Goal: Transaction & Acquisition: Download file/media

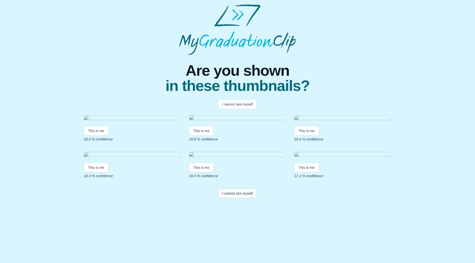
click at [231, 189] on button "I cannot see myself" at bounding box center [237, 194] width 39 height 10
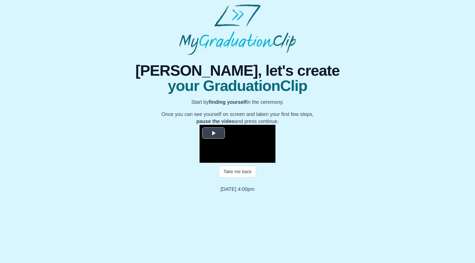
click at [214, 133] on span "Video Player" at bounding box center [214, 133] width 0 height 0
click at [340, 159] on div "0:58:32" at bounding box center [340, 158] width 0 height 1
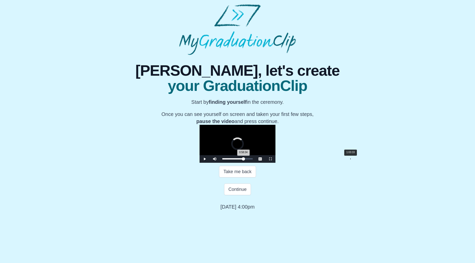
click at [351, 159] on div "1:03:33" at bounding box center [351, 158] width 0 height 1
click at [348, 159] on div "1:02:10" at bounding box center [348, 158] width 0 height 1
click at [345, 159] on div "1:00:40" at bounding box center [345, 158] width 0 height 1
click at [205, 159] on span "Video Player" at bounding box center [205, 159] width 0 height 0
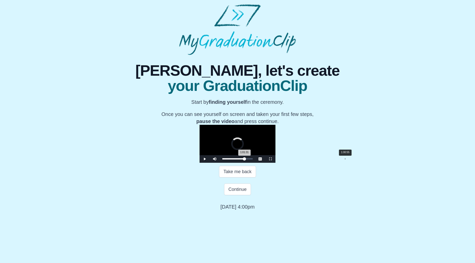
click at [244, 159] on div "1:01:31 Progress : 0%" at bounding box center [233, 158] width 22 height 1
click at [205, 159] on span "Video Player" at bounding box center [205, 159] width 0 height 0
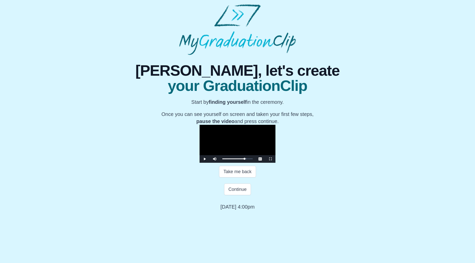
click at [205, 159] on span "Video Player" at bounding box center [205, 159] width 0 height 0
click at [236, 195] on button "Continue" at bounding box center [237, 189] width 27 height 12
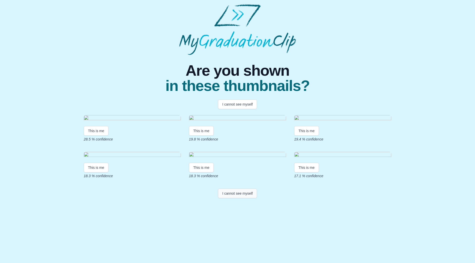
click at [230, 189] on button "I cannot see myself" at bounding box center [237, 194] width 39 height 10
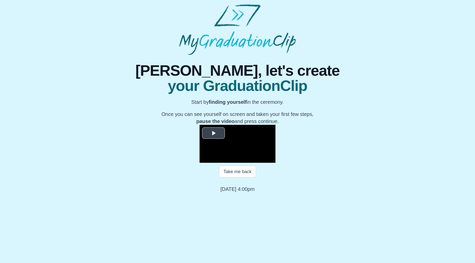
click at [214, 133] on span "Video Player" at bounding box center [214, 133] width 0 height 0
click at [255, 163] on div "Loaded : 0% 0:58:54 0:00:01 Progress : 0%" at bounding box center [237, 159] width 35 height 8
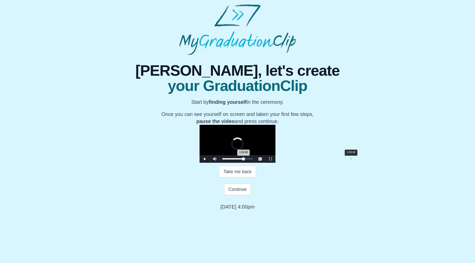
click at [255, 163] on div "Loaded : 0% 1:03:48 1:03:48 Progress : 0%" at bounding box center [237, 159] width 35 height 8
click at [255, 163] on div "Loaded : 0% 1:02:03 1:03:50 Progress : 0%" at bounding box center [237, 159] width 35 height 8
click at [255, 163] on div "Loaded : 0% 1:00:55 1:00:55 Progress : 0%" at bounding box center [237, 159] width 35 height 8
click at [244, 159] on div "1:01:55 Progress : 0%" at bounding box center [233, 158] width 22 height 1
click at [245, 159] on div "1:01:18 Progress : 0%" at bounding box center [233, 158] width 22 height 1
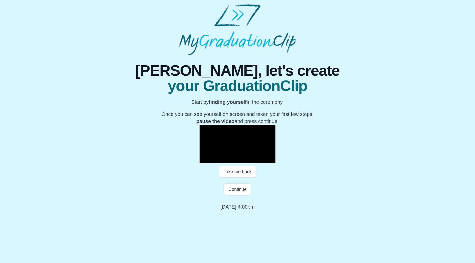
click at [205, 159] on span "Video Player" at bounding box center [205, 159] width 0 height 0
click at [245, 159] on div "1:01:38 Progress : 0%" at bounding box center [233, 158] width 22 height 1
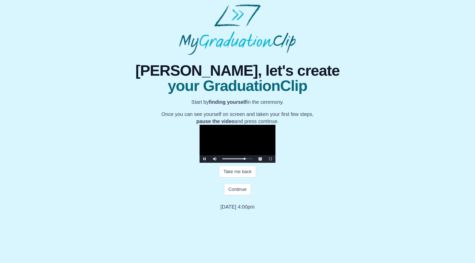
click at [205, 159] on span "Video Player" at bounding box center [205, 159] width 0 height 0
click at [240, 195] on button "Continue" at bounding box center [237, 189] width 27 height 12
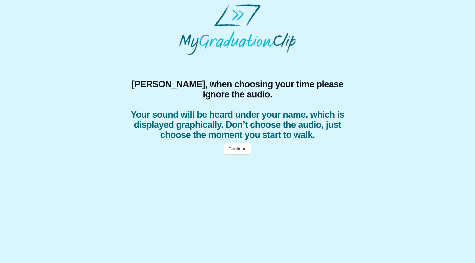
scroll to position [0, 0]
click at [241, 149] on button "Continue" at bounding box center [237, 149] width 27 height 12
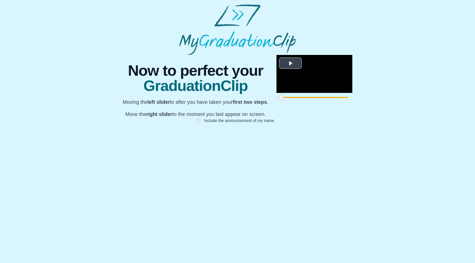
scroll to position [5, 0]
click at [291, 63] on span "Video Player" at bounding box center [291, 63] width 0 height 0
click at [277, 93] on video "Video Player" at bounding box center [315, 74] width 76 height 38
drag, startPoint x: 341, startPoint y: 239, endPoint x: 351, endPoint y: 238, distance: 10.4
click at [351, 133] on div "**********" at bounding box center [238, 94] width 238 height 78
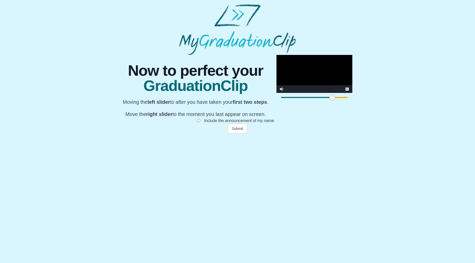
drag, startPoint x: 133, startPoint y: 240, endPoint x: 185, endPoint y: 237, distance: 51.4
click at [330, 100] on span at bounding box center [333, 97] width 6 height 6
drag, startPoint x: 340, startPoint y: 240, endPoint x: 350, endPoint y: 239, distance: 9.7
click at [350, 133] on div "**********" at bounding box center [238, 94] width 238 height 78
click at [277, 93] on video "Video Player" at bounding box center [315, 74] width 76 height 38
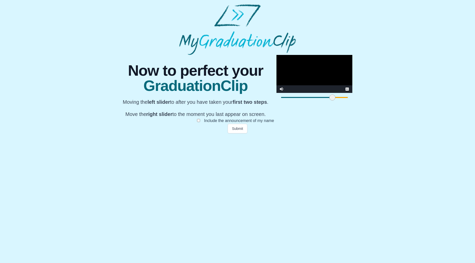
click at [277, 93] on video "Video Player" at bounding box center [315, 74] width 76 height 38
drag, startPoint x: 342, startPoint y: 238, endPoint x: 264, endPoint y: 239, distance: 78.0
click at [407, 100] on span at bounding box center [410, 97] width 6 height 6
click at [277, 93] on video "Video Player" at bounding box center [315, 74] width 76 height 38
drag, startPoint x: 264, startPoint y: 237, endPoint x: 365, endPoint y: 241, distance: 101.1
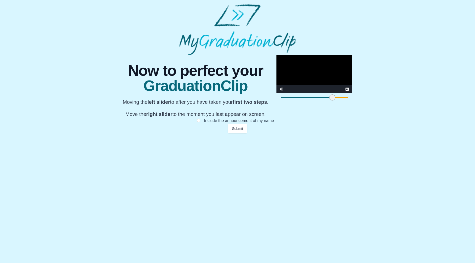
click at [365, 133] on div "**********" at bounding box center [237, 94] width 467 height 78
drag, startPoint x: 342, startPoint y: 240, endPoint x: 274, endPoint y: 234, distance: 68.6
click at [277, 102] on div "**********" at bounding box center [315, 78] width 76 height 47
drag, startPoint x: 271, startPoint y: 237, endPoint x: 305, endPoint y: 241, distance: 34.0
click at [448, 102] on div at bounding box center [452, 97] width 9 height 9
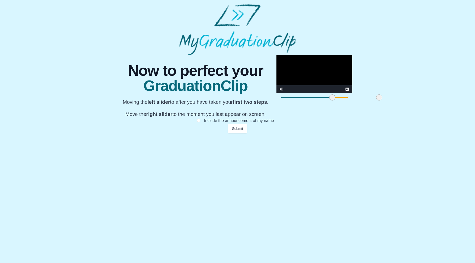
drag, startPoint x: 306, startPoint y: 239, endPoint x: 233, endPoint y: 240, distance: 73.7
click at [376, 100] on span at bounding box center [379, 97] width 6 height 6
click at [277, 93] on video "Video Player" at bounding box center [315, 74] width 76 height 38
drag, startPoint x: 231, startPoint y: 238, endPoint x: 380, endPoint y: 240, distance: 148.8
click at [380, 133] on div "**********" at bounding box center [237, 94] width 467 height 78
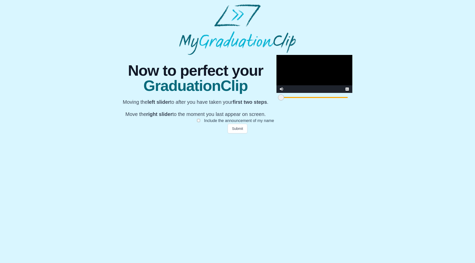
drag, startPoint x: 187, startPoint y: 237, endPoint x: 123, endPoint y: 237, distance: 63.8
click at [123, 133] on div "**********" at bounding box center [238, 94] width 238 height 78
click at [235, 133] on button "Submit" at bounding box center [238, 129] width 20 height 10
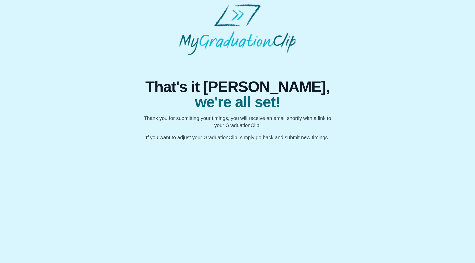
scroll to position [0, 0]
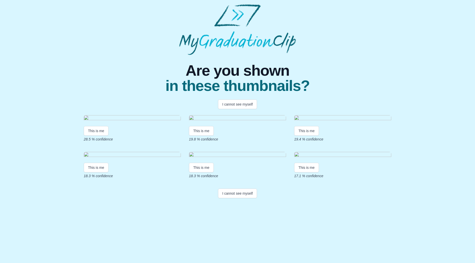
click at [258, 137] on p "19.8 % confidence" at bounding box center [237, 139] width 97 height 5
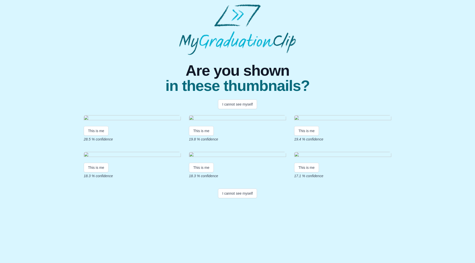
click at [257, 126] on div "This is me" at bounding box center [237, 131] width 97 height 10
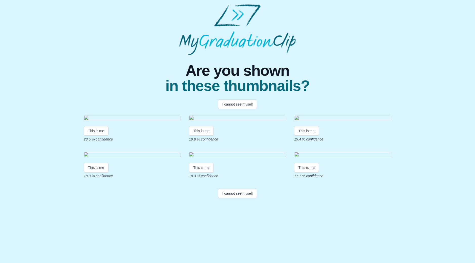
click at [131, 101] on div "I cannot see myself" at bounding box center [238, 104] width 324 height 10
click at [89, 103] on div "I cannot see myself" at bounding box center [238, 104] width 324 height 10
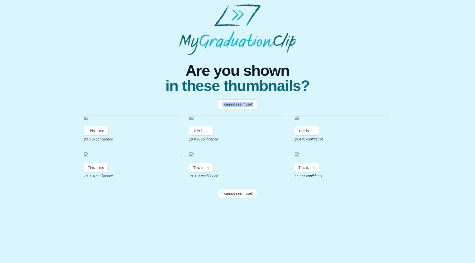
click at [89, 103] on div "I cannot see myself" at bounding box center [238, 104] width 324 height 10
click at [99, 75] on div "Are you shown in these thumbnails?" at bounding box center [237, 74] width 471 height 38
click at [370, 84] on div "Are you shown in these thumbnails?" at bounding box center [237, 74] width 471 height 38
click at [237, 189] on button "I cannot see myself" at bounding box center [237, 194] width 39 height 10
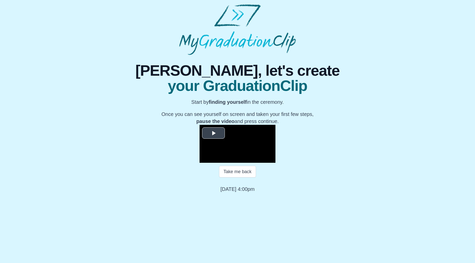
click at [214, 133] on span "Video Player" at bounding box center [214, 133] width 0 height 0
click at [255, 163] on div "Loaded : 0% 1:00:32 0:00:01 Progress : 0%" at bounding box center [237, 159] width 35 height 8
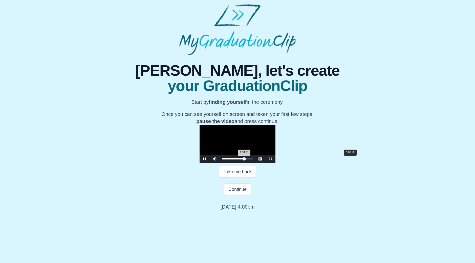
click at [350, 159] on div "1:03:26" at bounding box center [350, 158] width 0 height 1
click at [253, 159] on div "Loaded : 0% 1:05:11 1:05:19 Progress : 0%" at bounding box center [237, 158] width 30 height 1
click at [255, 163] on div "Loaded : 0% 1:07:04 1:05:22 Progress : 0%" at bounding box center [237, 159] width 35 height 8
click at [255, 163] on div "Loaded : 0% 1:10:43 1:07:06 Progress : 0%" at bounding box center [237, 159] width 35 height 8
click at [355, 159] on div "1:05:34" at bounding box center [355, 158] width 0 height 1
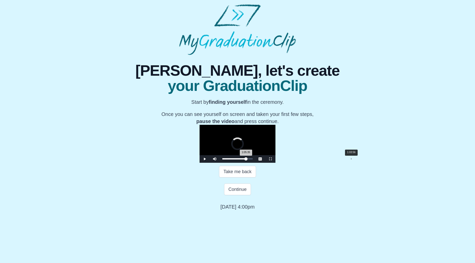
click at [351, 159] on div "1:03:56" at bounding box center [351, 158] width 0 height 1
click at [346, 159] on div "1:01:33" at bounding box center [346, 158] width 0 height 1
click at [245, 159] on div "1:01:36 Progress : 0%" at bounding box center [233, 158] width 22 height 1
click at [205, 159] on span "Video Player" at bounding box center [205, 159] width 0 height 0
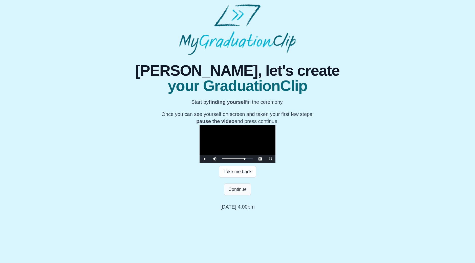
click at [231, 195] on button "Continue" at bounding box center [237, 189] width 27 height 12
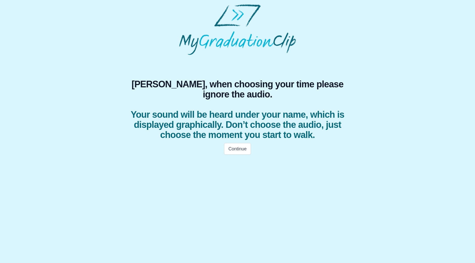
scroll to position [0, 0]
click at [237, 146] on button "Continue" at bounding box center [237, 149] width 27 height 12
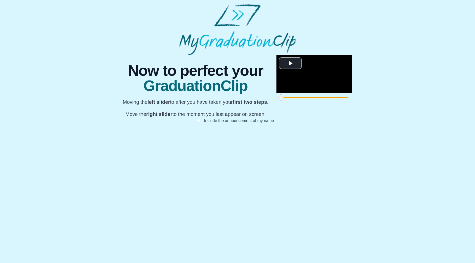
scroll to position [5, 0]
click at [291, 63] on span "Video Player" at bounding box center [291, 63] width 0 height 0
click at [277, 93] on video "Video Player" at bounding box center [315, 74] width 76 height 38
drag, startPoint x: 341, startPoint y: 239, endPoint x: 259, endPoint y: 240, distance: 81.7
click at [403, 100] on span at bounding box center [406, 97] width 6 height 6
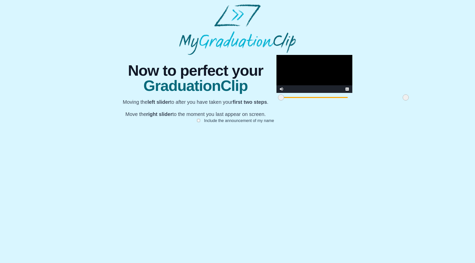
click at [277, 93] on video "Video Player" at bounding box center [315, 74] width 76 height 38
drag, startPoint x: 257, startPoint y: 237, endPoint x: 246, endPoint y: 239, distance: 11.3
click at [392, 100] on span at bounding box center [395, 97] width 6 height 6
drag, startPoint x: 250, startPoint y: 239, endPoint x: 171, endPoint y: 242, distance: 78.3
click at [312, 102] on div at bounding box center [316, 97] width 9 height 9
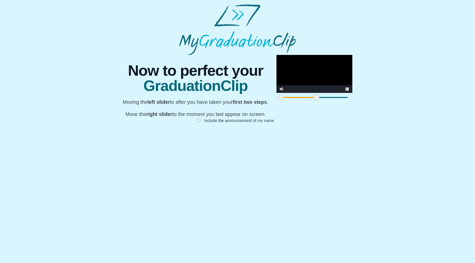
click at [277, 93] on video "Video Player" at bounding box center [315, 74] width 76 height 38
click at [281, 98] on span at bounding box center [298, 97] width 35 height 1
drag, startPoint x: 169, startPoint y: 238, endPoint x: 146, endPoint y: 240, distance: 22.4
click at [291, 100] on span at bounding box center [294, 97] width 6 height 6
click at [277, 93] on video "Video Player" at bounding box center [315, 74] width 76 height 38
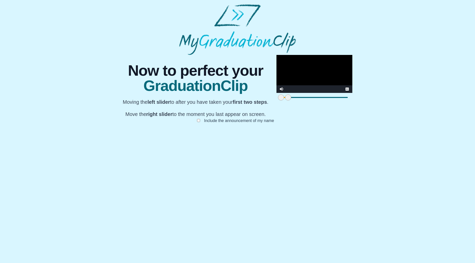
drag, startPoint x: 148, startPoint y: 239, endPoint x: 142, endPoint y: 240, distance: 6.1
click at [285, 100] on span at bounding box center [288, 97] width 6 height 6
click at [277, 93] on video "Video Player" at bounding box center [315, 74] width 76 height 38
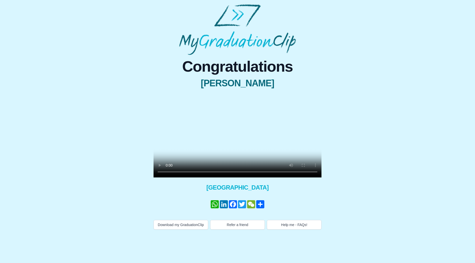
click at [239, 151] on video at bounding box center [238, 135] width 168 height 84
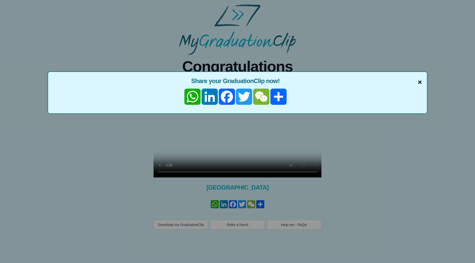
click at [420, 82] on span "×" at bounding box center [420, 82] width 4 height 11
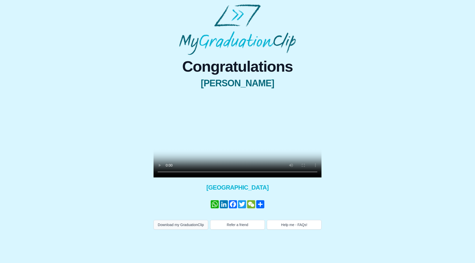
click at [179, 230] on button "Download my GraduationClip" at bounding box center [181, 225] width 55 height 10
click at [213, 83] on span "Mohammad Al Ahmad" at bounding box center [238, 83] width 168 height 10
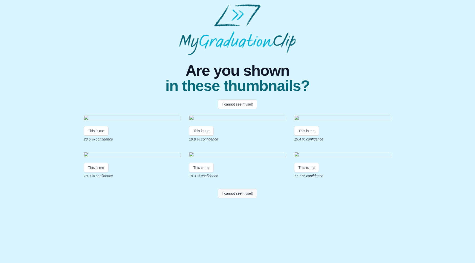
click at [240, 189] on button "I cannot see myself" at bounding box center [237, 194] width 39 height 10
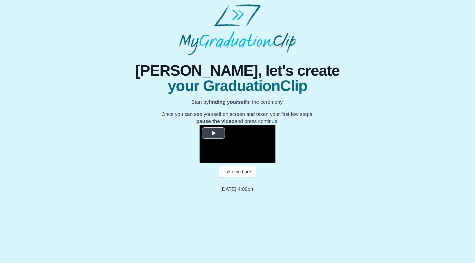
click at [214, 133] on span "Video Player" at bounding box center [214, 133] width 0 height 0
click at [350, 159] on div "1:03:03" at bounding box center [350, 158] width 0 height 1
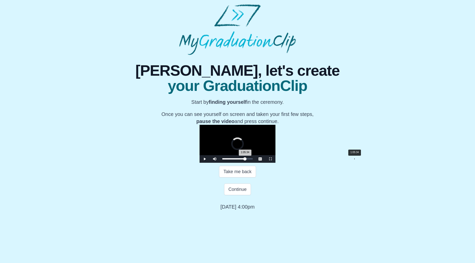
click at [355, 159] on div "1:05:34" at bounding box center [355, 158] width 0 height 1
click at [253, 159] on div "Loaded : 0% 1:02:18 1:02:18 Progress : 0%" at bounding box center [237, 158] width 30 height 1
click at [344, 159] on div "1:00:17" at bounding box center [344, 158] width 0 height 1
click at [346, 159] on div "1:01:33" at bounding box center [346, 158] width 0 height 1
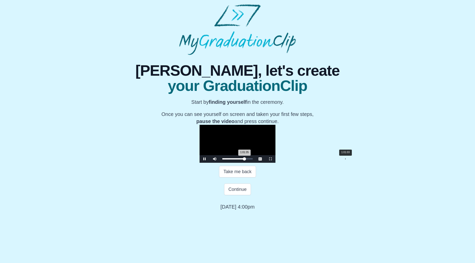
click at [245, 159] on div "1:01:35 Progress : 0%" at bounding box center [233, 158] width 22 height 1
click at [205, 159] on span "Video Player" at bounding box center [205, 159] width 0 height 0
click at [236, 195] on button "Continue" at bounding box center [237, 189] width 27 height 12
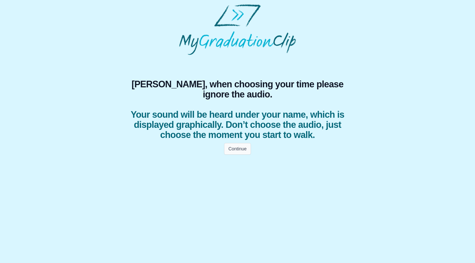
click at [233, 149] on button "Continue" at bounding box center [237, 149] width 27 height 12
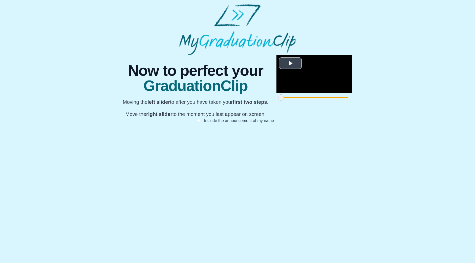
click at [291, 63] on span "Video Player" at bounding box center [291, 63] width 0 height 0
click at [360, 133] on div "**********" at bounding box center [237, 94] width 467 height 78
click at [238, 89] on span "GraduationClip" at bounding box center [196, 85] width 146 height 15
click at [267, 99] on b "first two steps" at bounding box center [250, 102] width 34 height 6
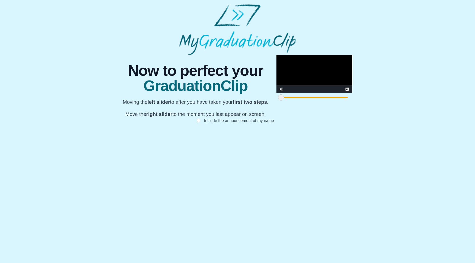
click at [269, 111] on p "Move the right slider to the moment you last appear on screen." at bounding box center [196, 114] width 146 height 7
click at [303, 93] on video "Video Player" at bounding box center [315, 74] width 76 height 38
click at [277, 93] on video "Video Player" at bounding box center [315, 74] width 76 height 38
